Goal: Task Accomplishment & Management: Manage account settings

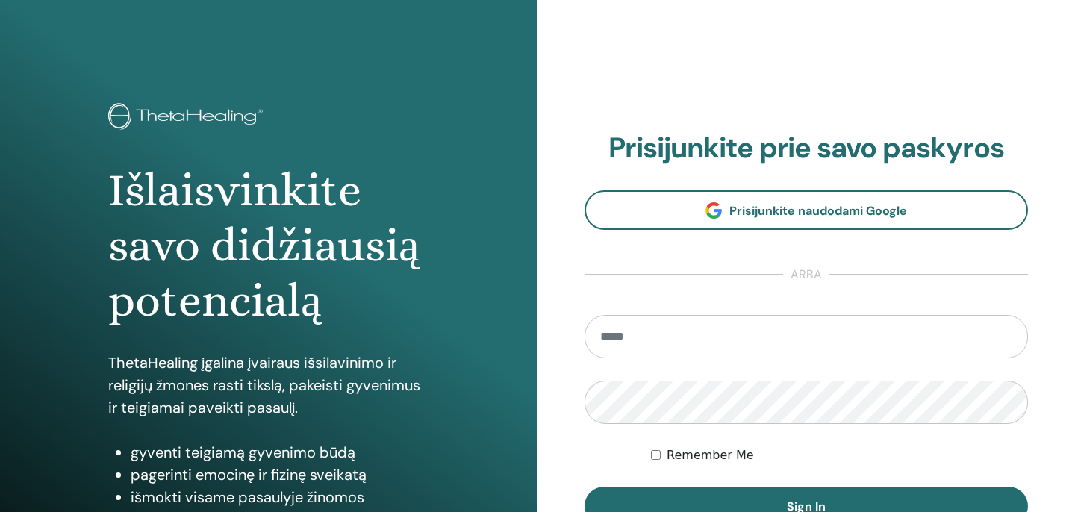
scroll to position [93, 0]
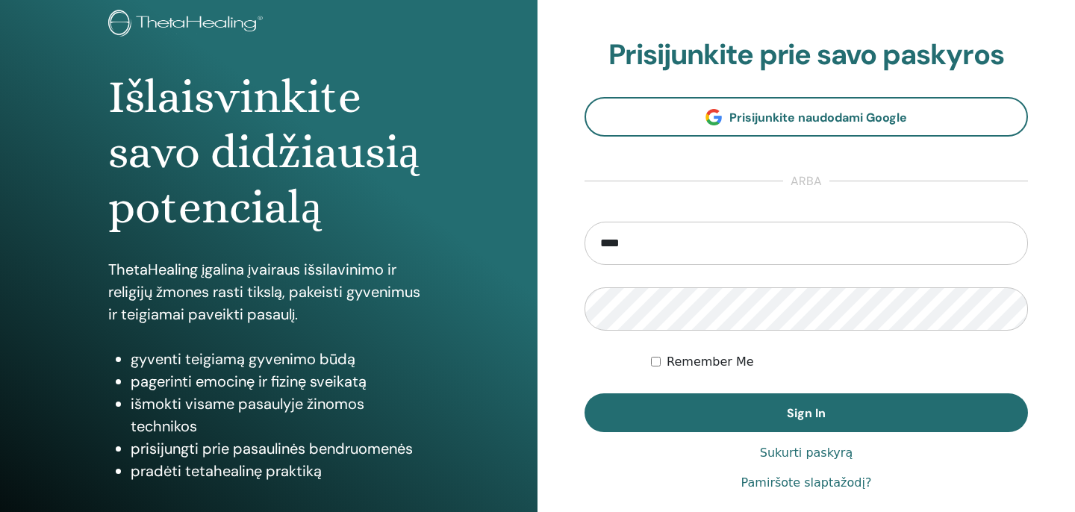
type input "**********"
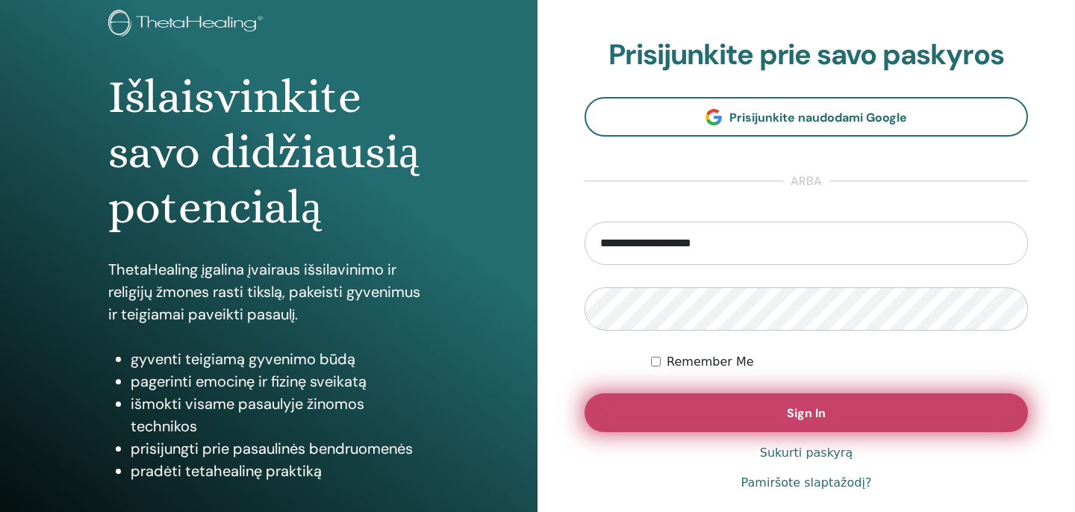
click at [718, 417] on button "Sign In" at bounding box center [807, 412] width 444 height 39
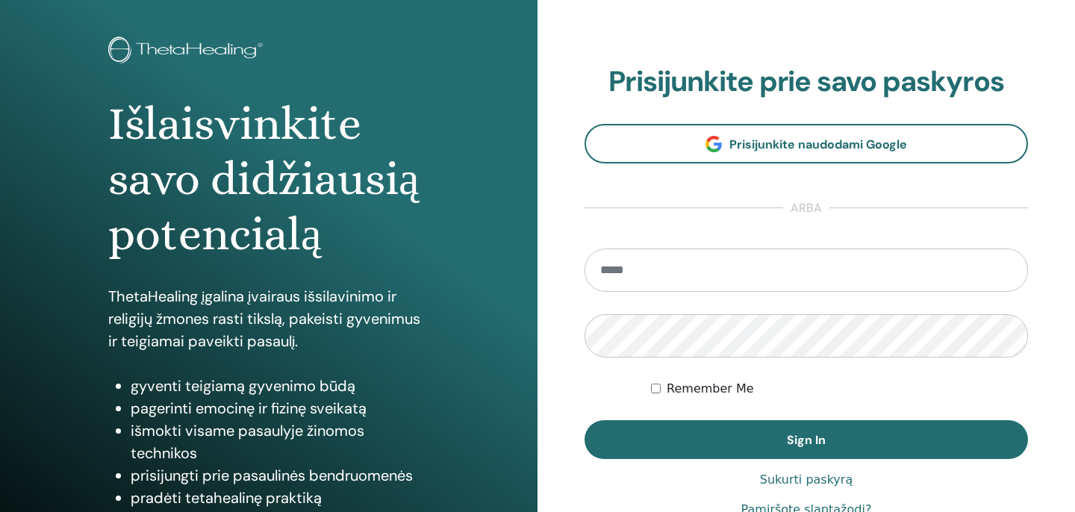
scroll to position [125, 0]
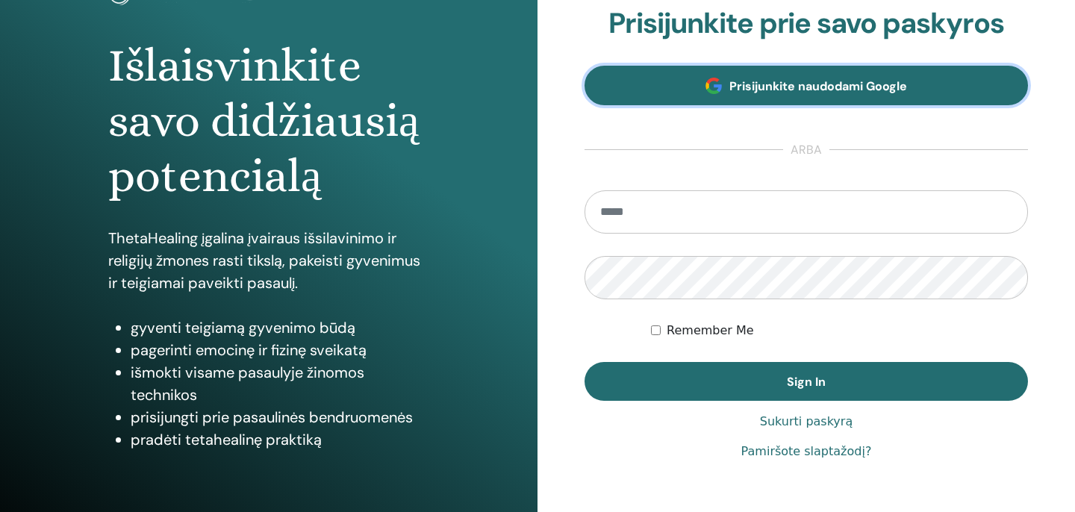
click at [716, 93] on span at bounding box center [714, 86] width 16 height 16
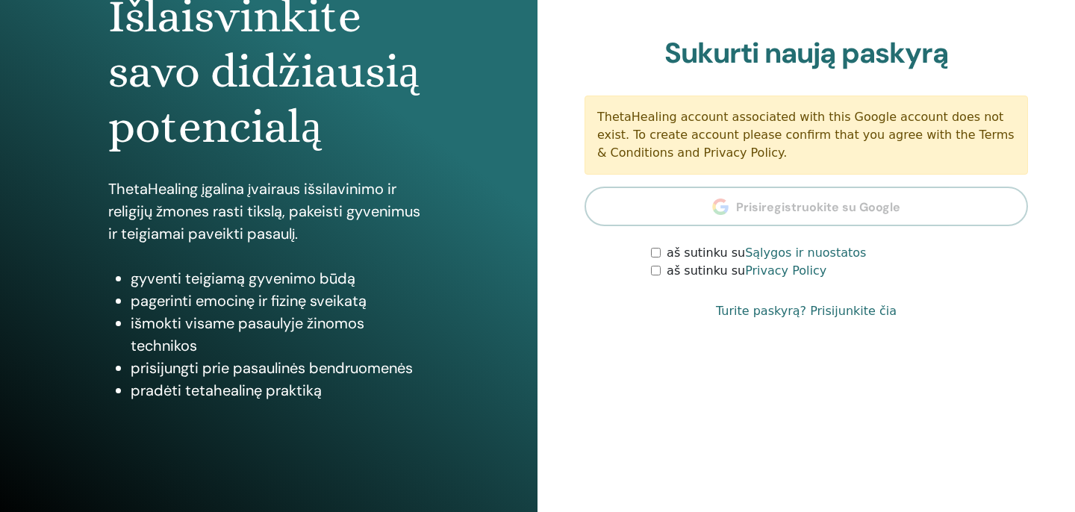
scroll to position [205, 0]
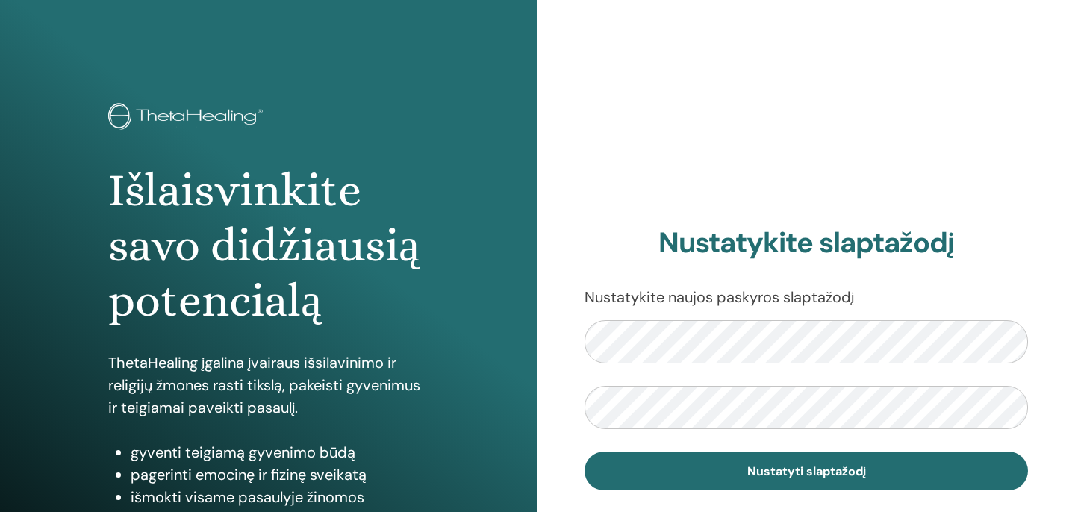
scroll to position [125, 0]
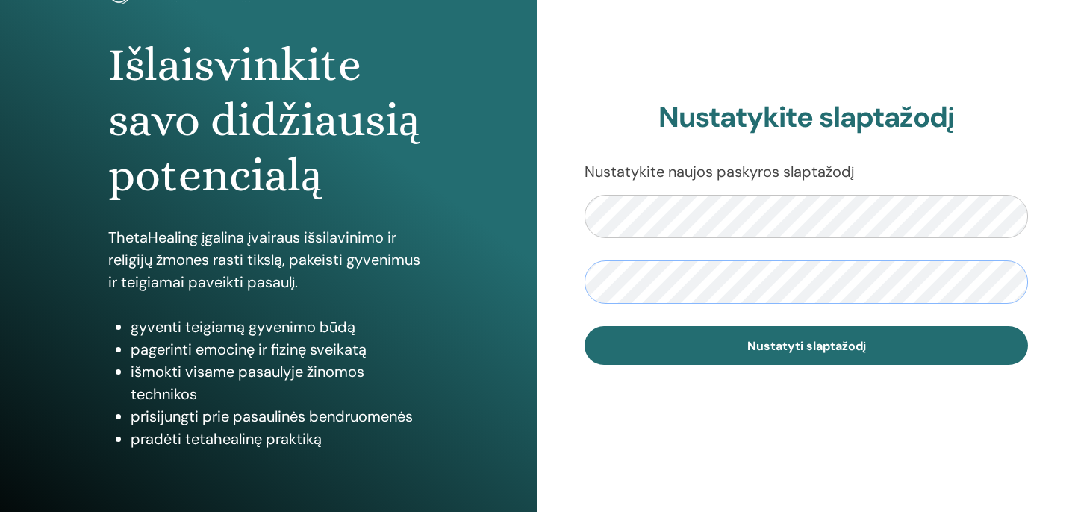
click at [585, 326] on button "Nustatyti slaptažodį" at bounding box center [807, 345] width 444 height 39
